Goal: Task Accomplishment & Management: Use online tool/utility

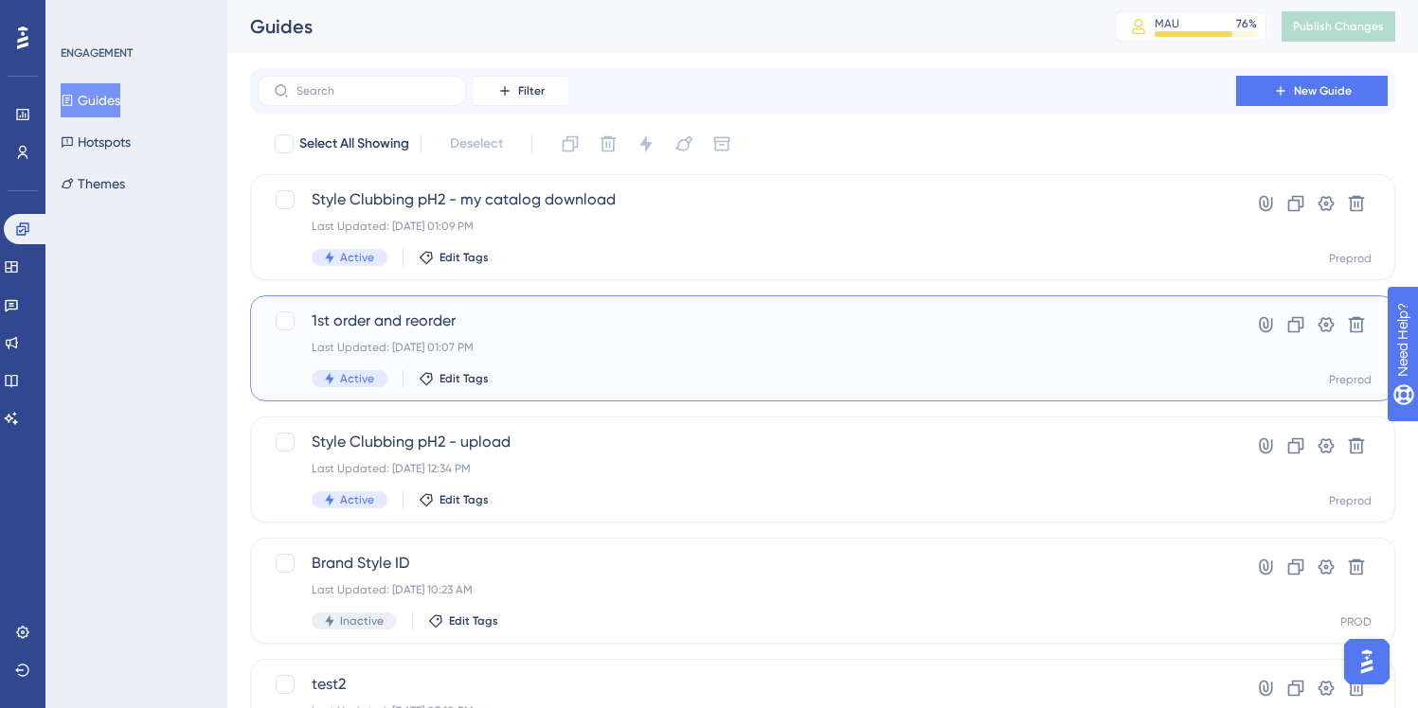
click at [560, 319] on span "1st order and reorder" at bounding box center [747, 321] width 870 height 23
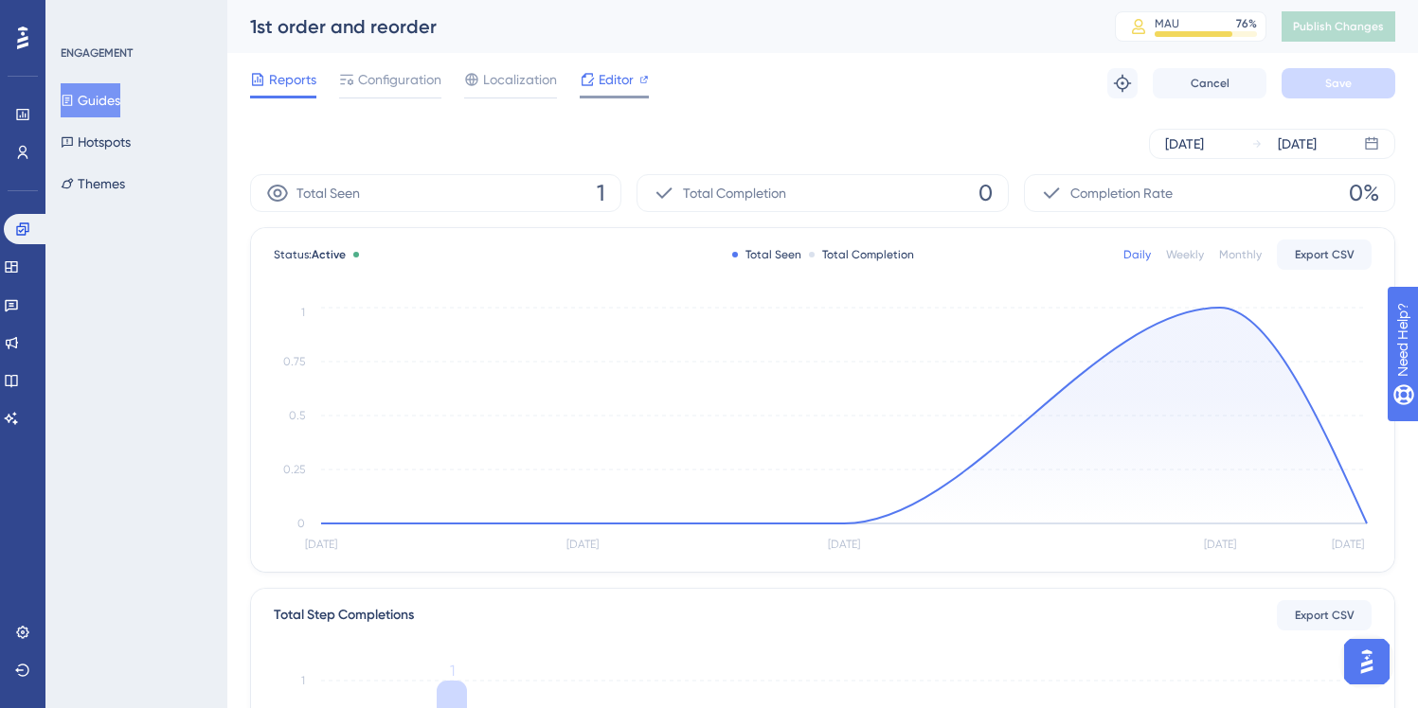
click at [611, 84] on span "Editor" at bounding box center [616, 79] width 35 height 23
click at [1331, 23] on button "Publish Changes" at bounding box center [1338, 26] width 114 height 30
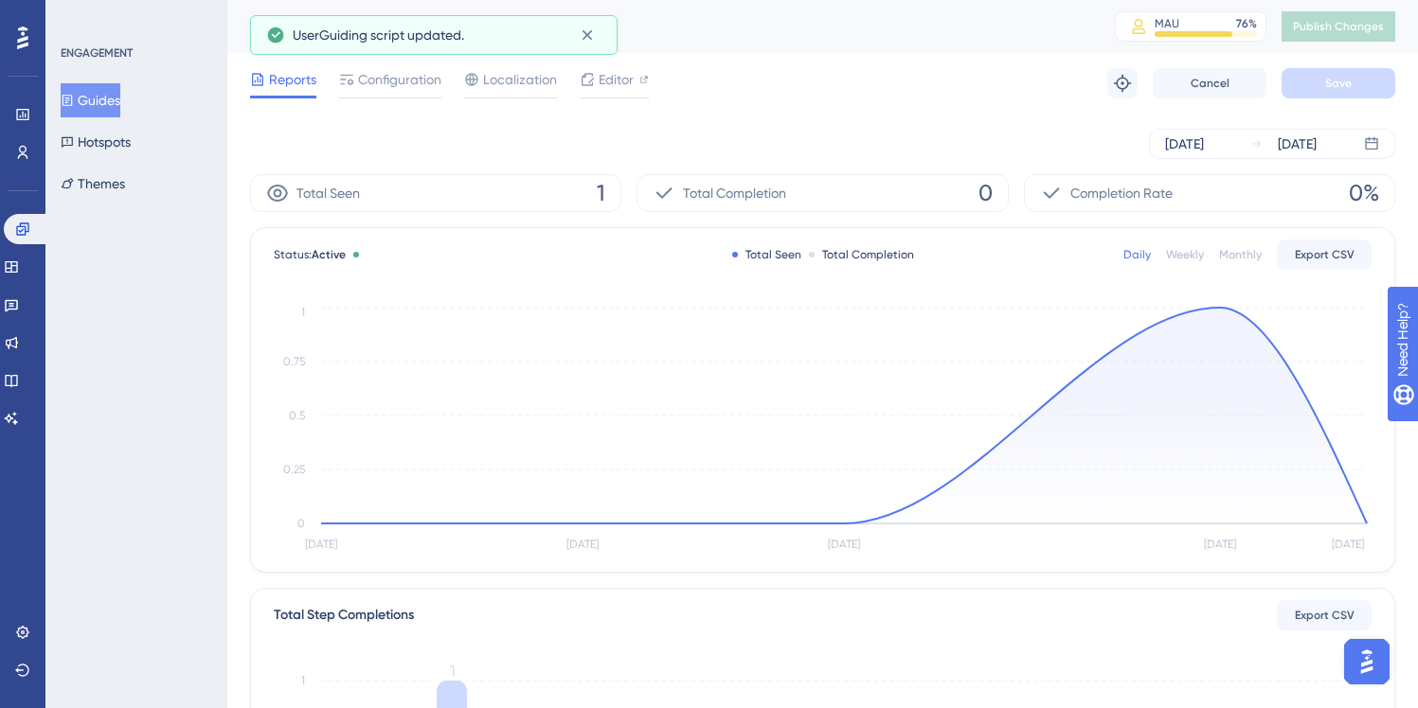
click at [99, 98] on button "Guides" at bounding box center [91, 100] width 60 height 34
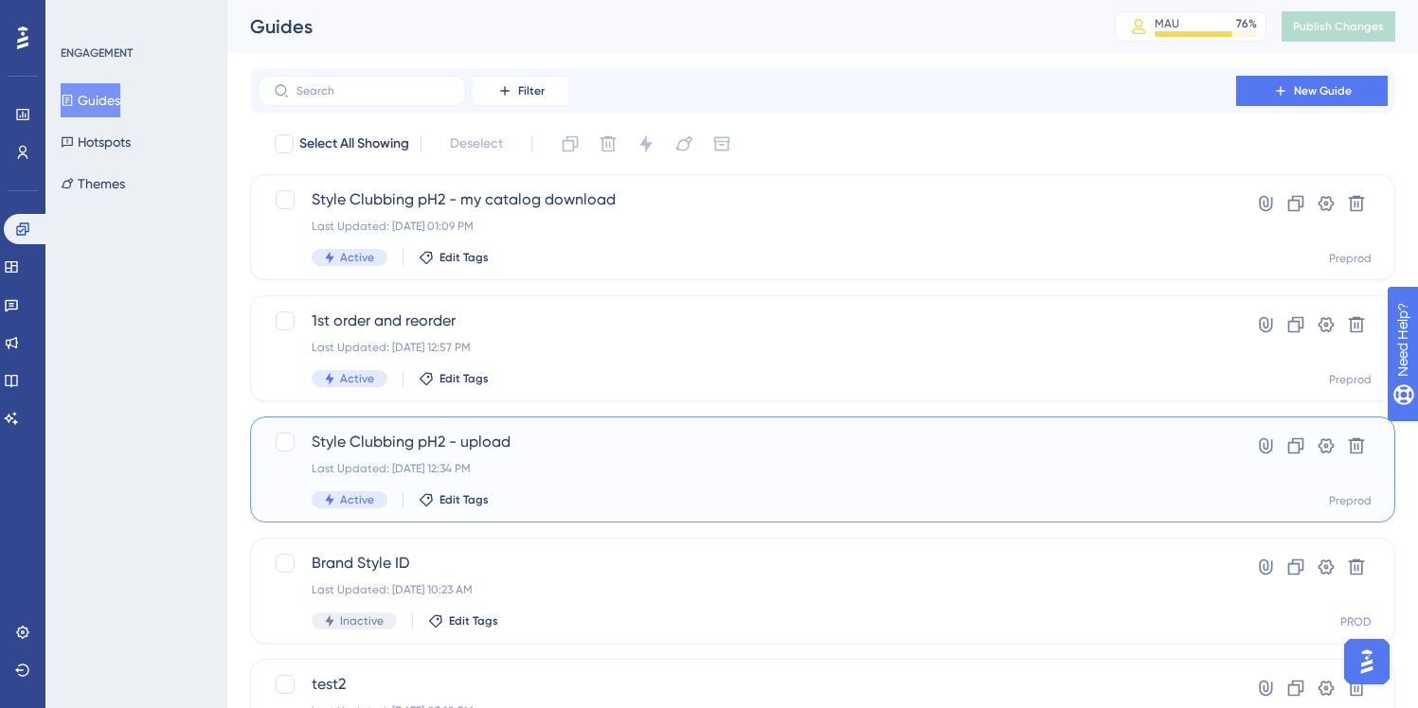
click at [600, 456] on div "Style Clubbing pH2 - upload Last Updated: [DATE] 12:34 PM Active Edit Tags" at bounding box center [747, 470] width 870 height 78
